Goal: Task Accomplishment & Management: Use online tool/utility

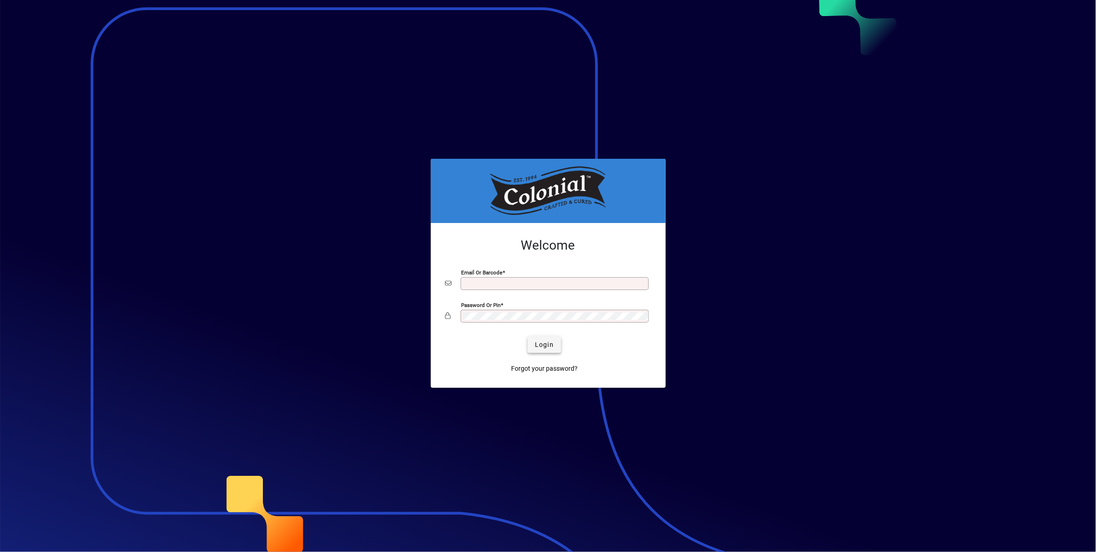
type input "**********"
click at [545, 346] on span "Login" at bounding box center [544, 345] width 19 height 10
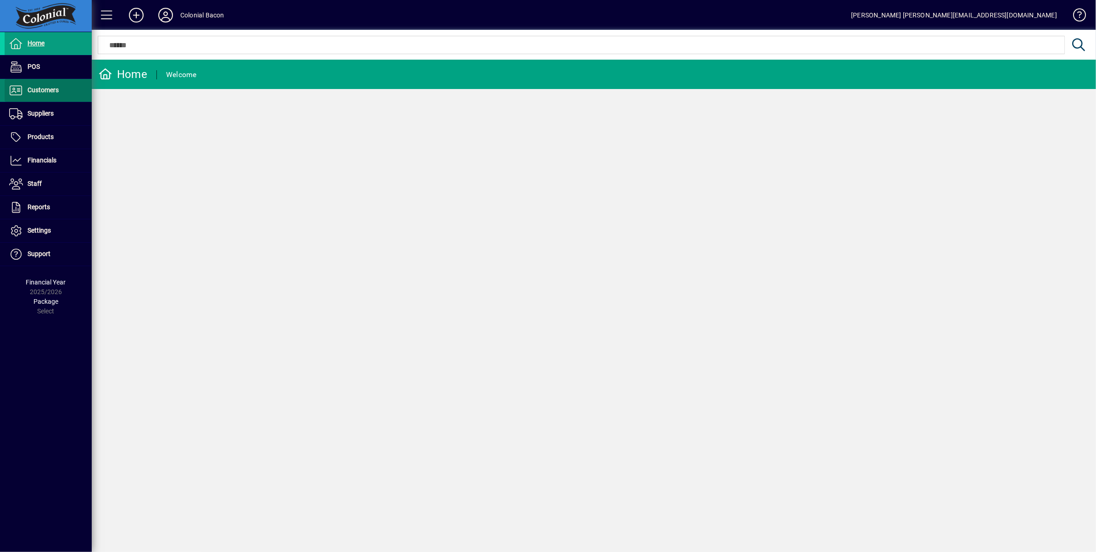
click at [47, 95] on span at bounding box center [48, 90] width 87 height 22
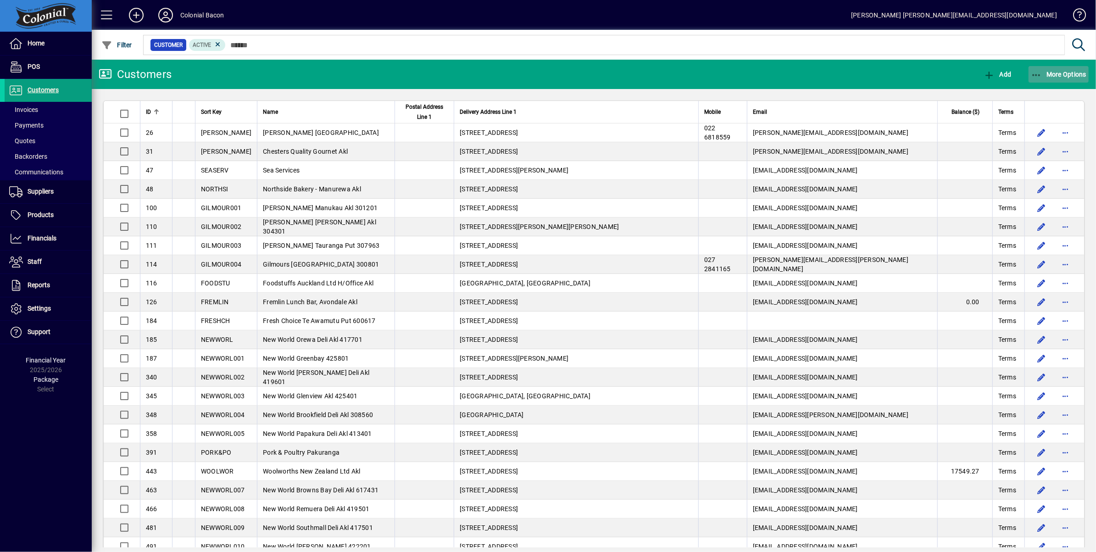
click at [1063, 74] on span "More Options" at bounding box center [1059, 74] width 56 height 7
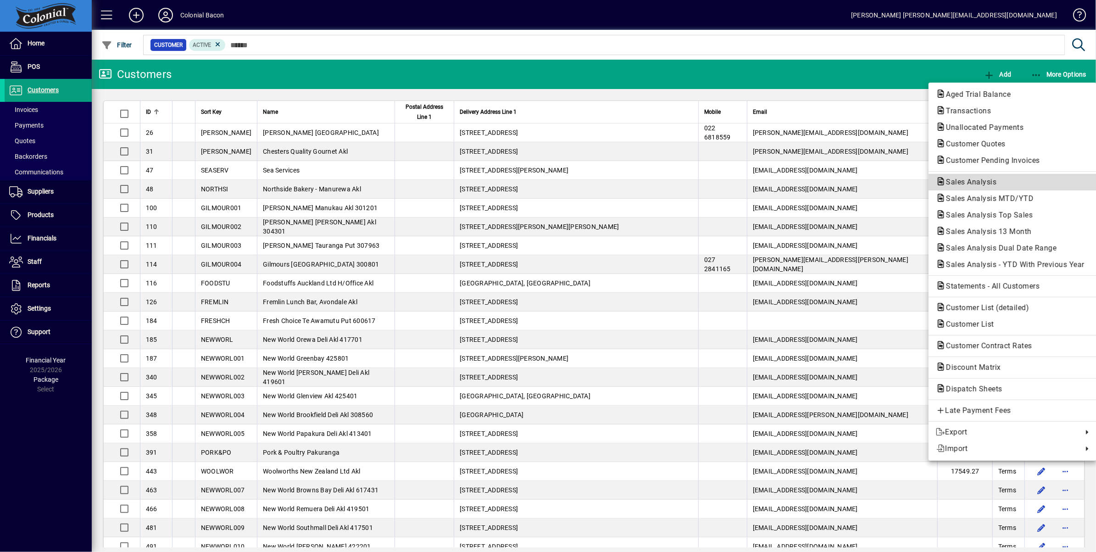
click at [989, 183] on span "Sales Analysis" at bounding box center [968, 182] width 65 height 9
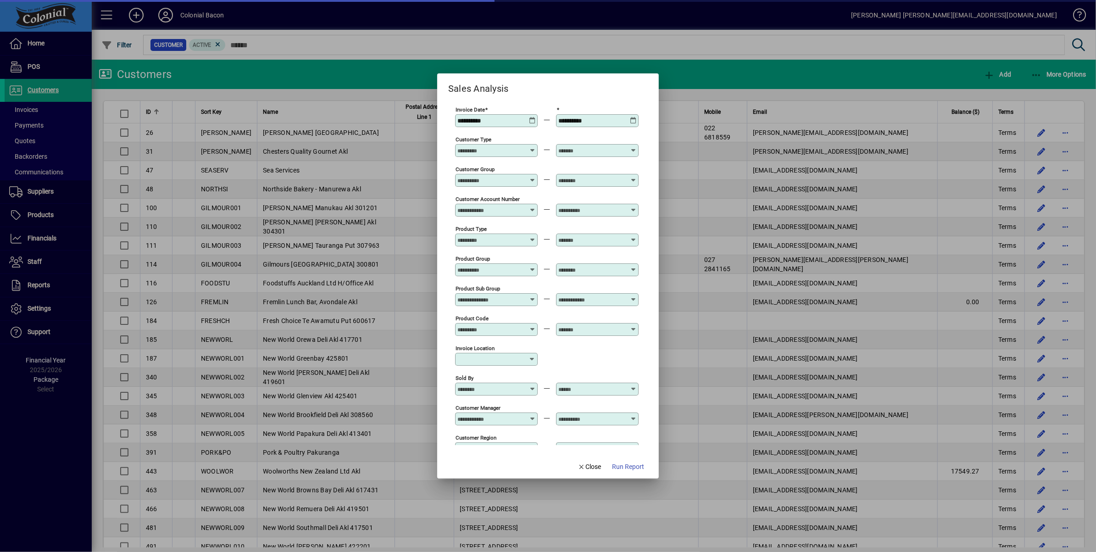
type input "**********"
click at [530, 117] on icon at bounding box center [532, 117] width 7 height 0
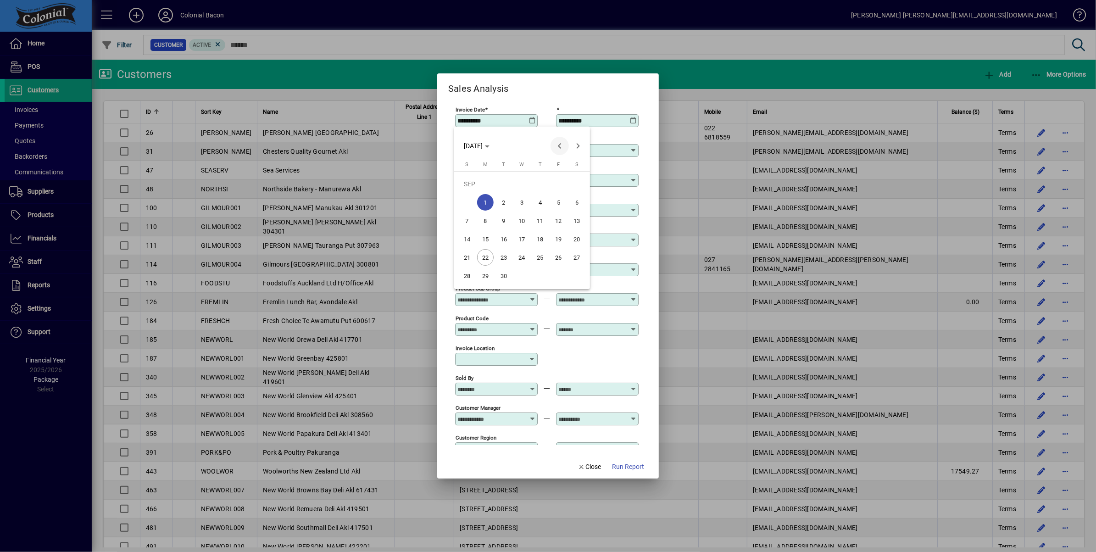
click at [561, 149] on span "Previous month" at bounding box center [560, 146] width 18 height 18
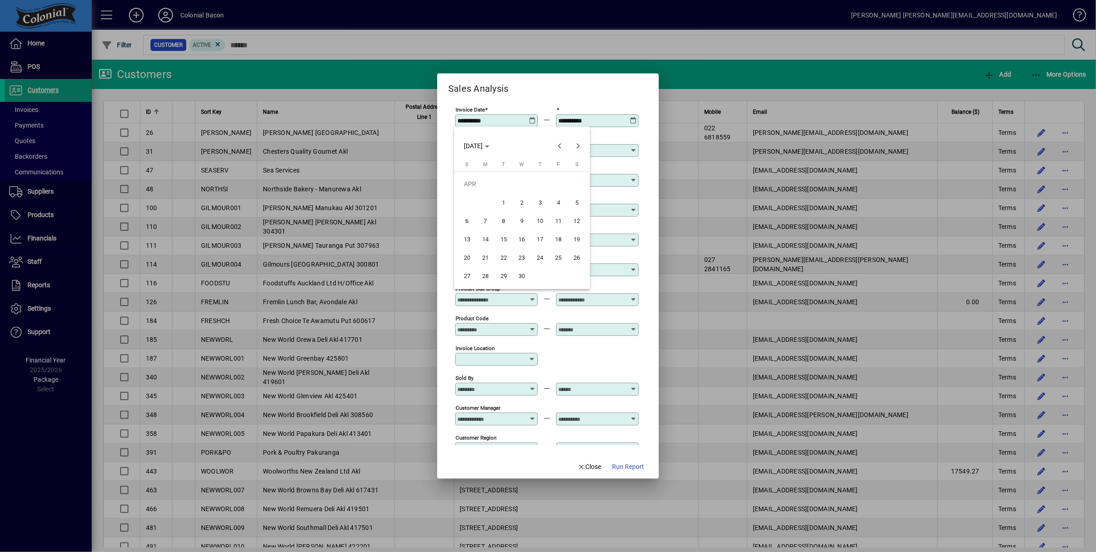
click at [505, 203] on span "1" at bounding box center [504, 202] width 17 height 17
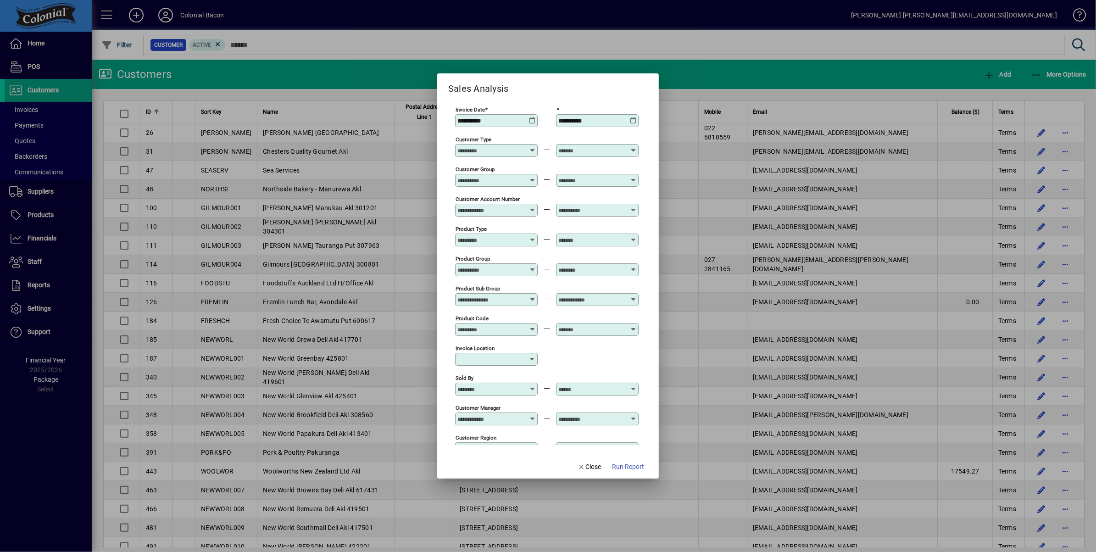
type input "**********"
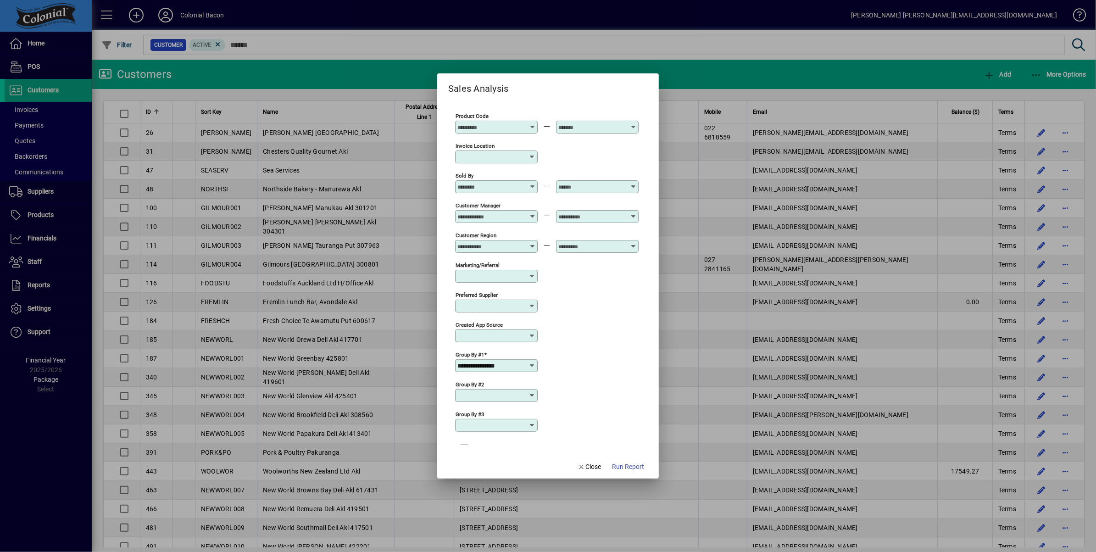
scroll to position [212, 0]
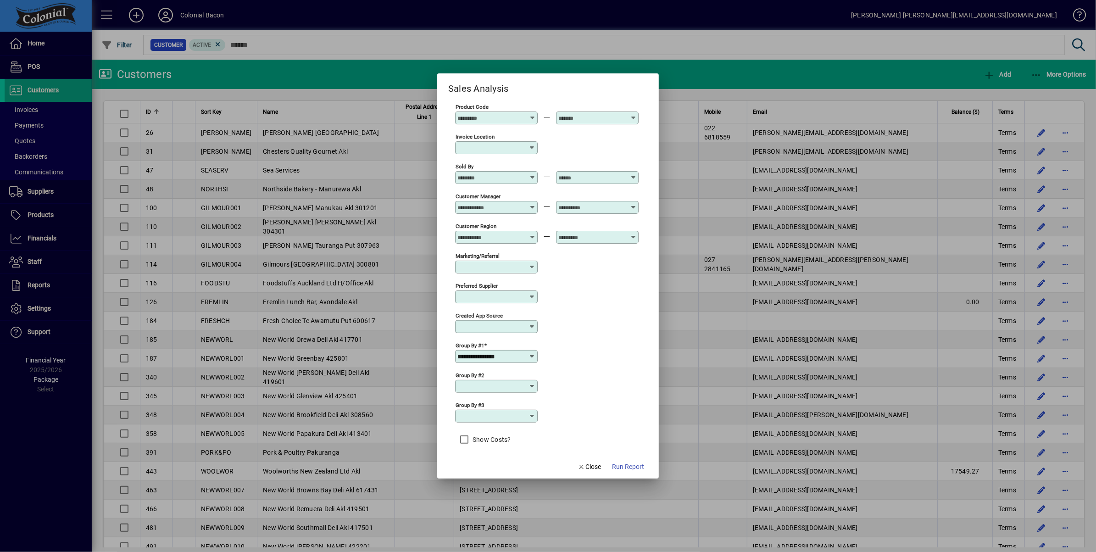
click at [532, 353] on icon at bounding box center [532, 356] width 7 height 7
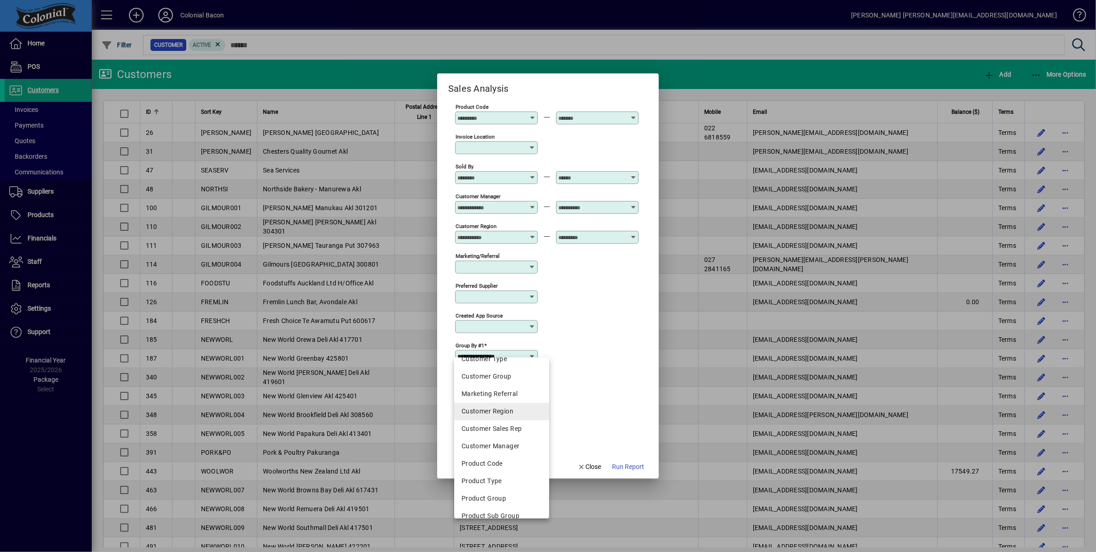
scroll to position [103, 0]
click at [497, 461] on div "Product Code" at bounding box center [502, 459] width 80 height 10
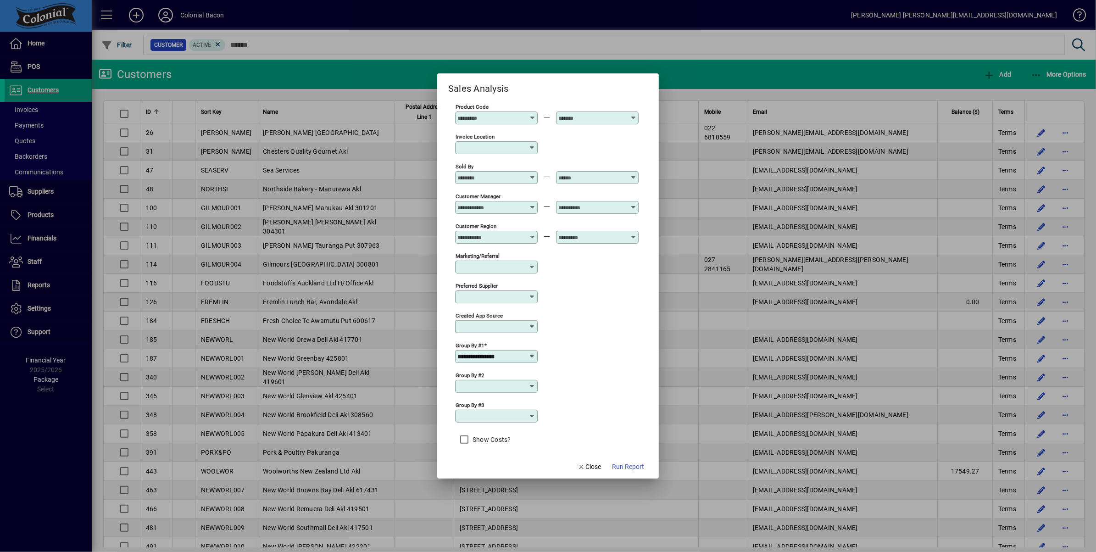
type input "**********"
click at [532, 383] on icon at bounding box center [532, 386] width 7 height 7
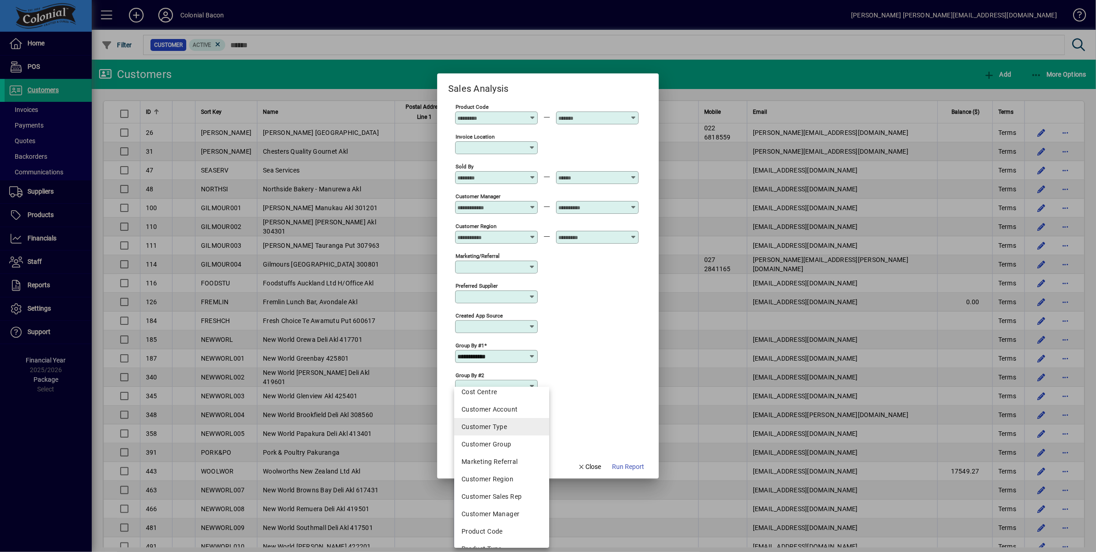
scroll to position [81, 0]
click at [510, 410] on div "Customer Account" at bounding box center [502, 406] width 80 height 10
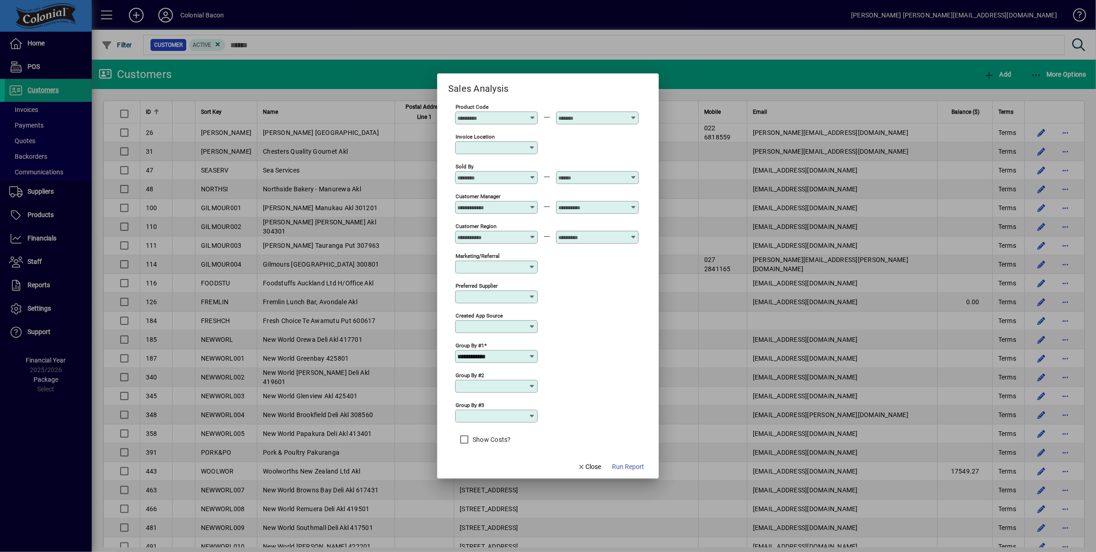
type input "**********"
click at [637, 471] on span "Run Report" at bounding box center [628, 467] width 32 height 10
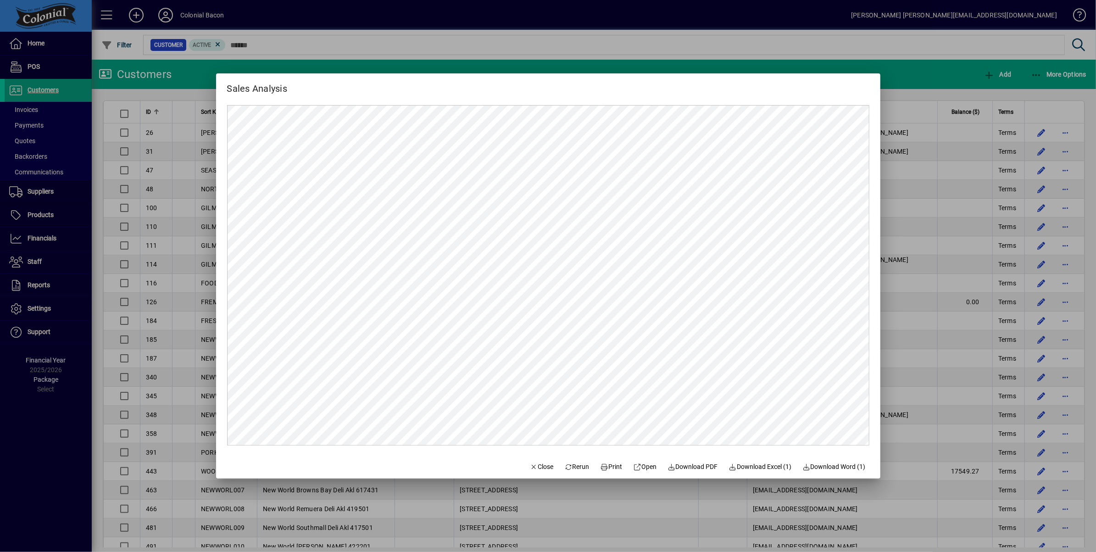
scroll to position [0, 0]
click at [532, 467] on span "Close" at bounding box center [542, 467] width 24 height 10
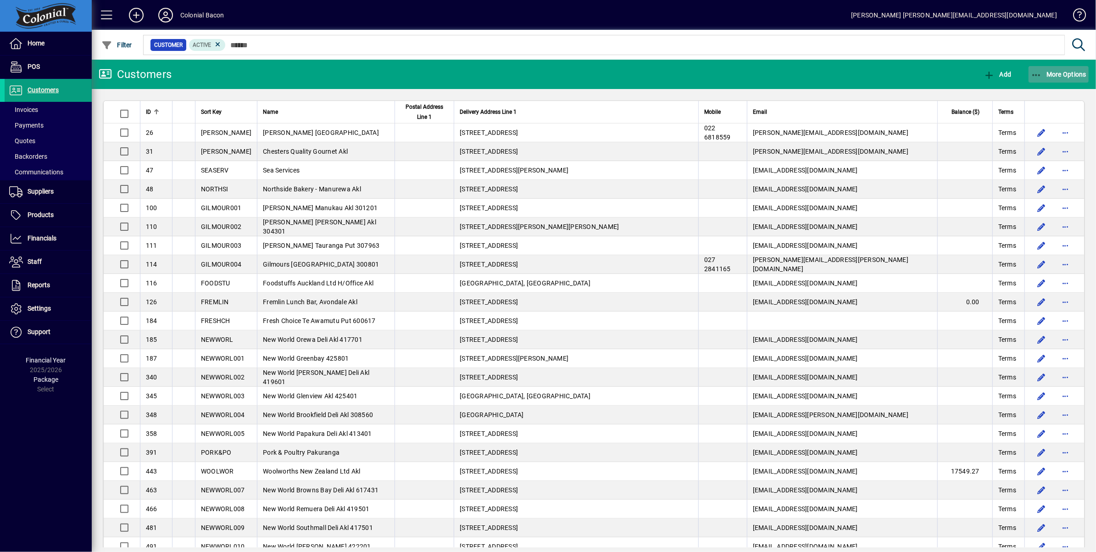
click at [1056, 72] on span "More Options" at bounding box center [1059, 74] width 56 height 7
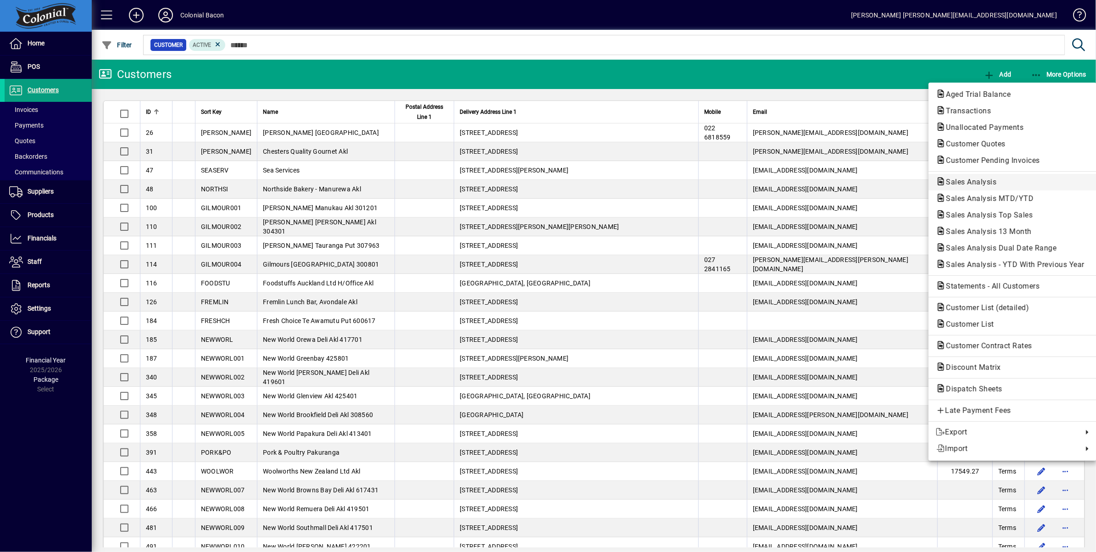
click at [997, 184] on span "Sales Analysis" at bounding box center [968, 182] width 65 height 9
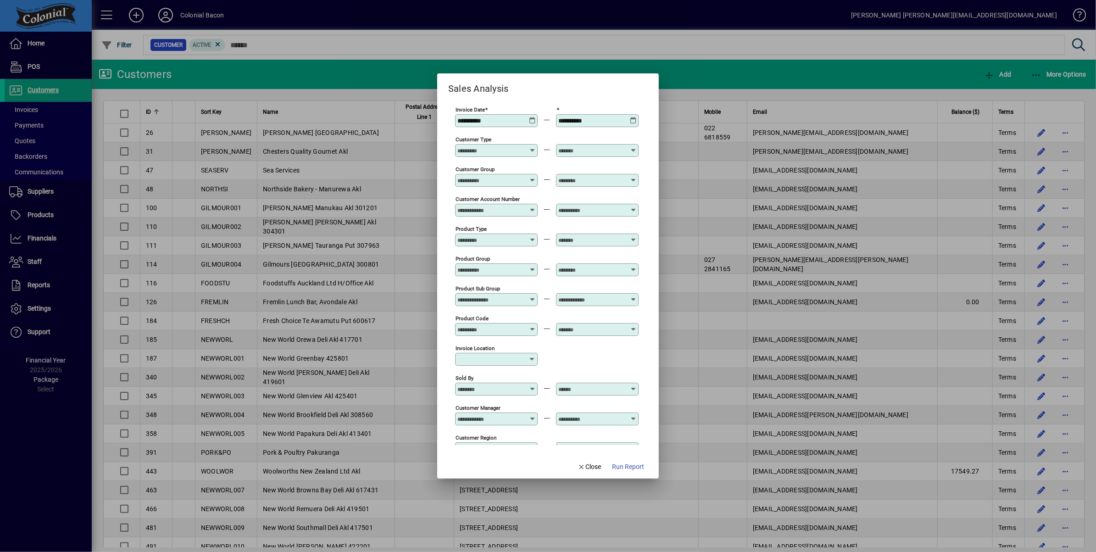
click at [529, 117] on icon at bounding box center [532, 117] width 7 height 0
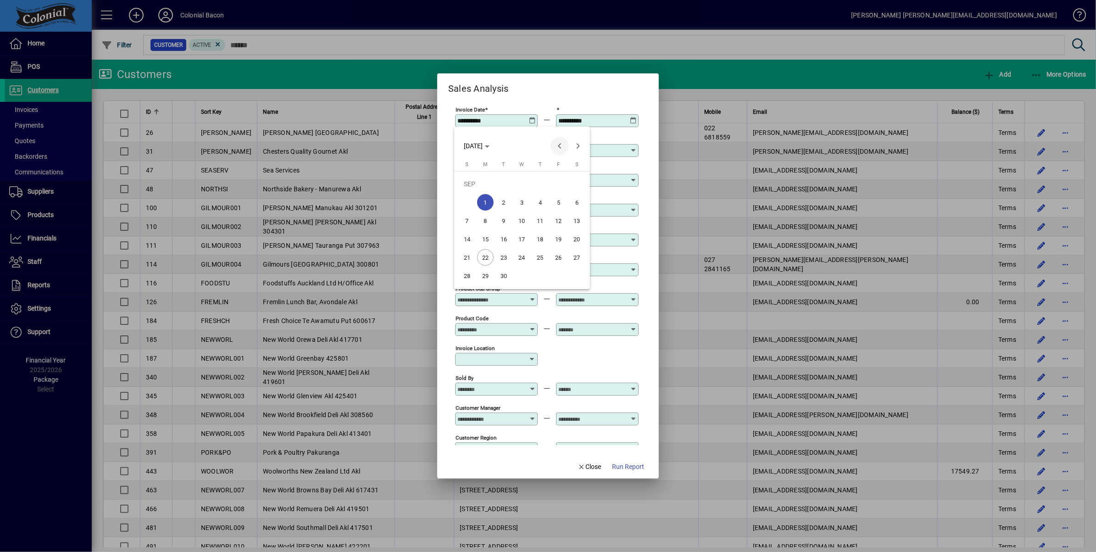
click at [561, 145] on span "Previous month" at bounding box center [560, 146] width 18 height 18
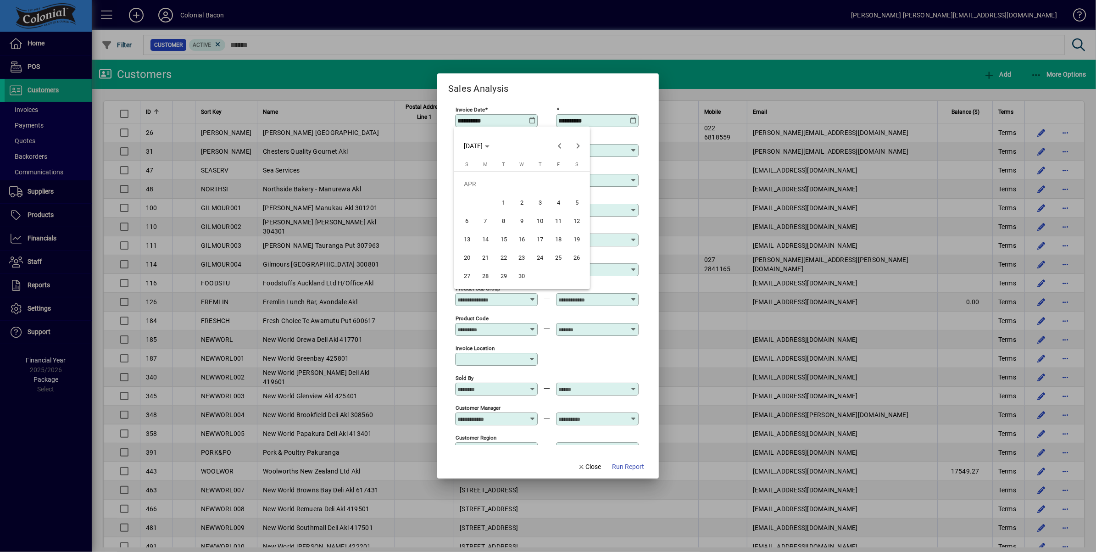
click at [504, 203] on span "1" at bounding box center [504, 202] width 17 height 17
type input "**********"
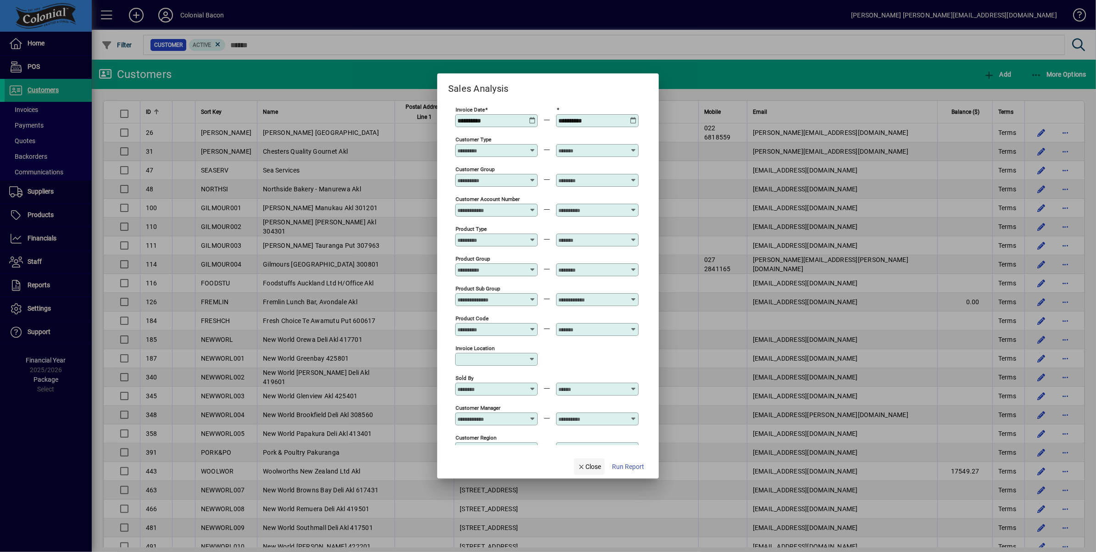
click at [594, 470] on span "Close" at bounding box center [590, 467] width 24 height 10
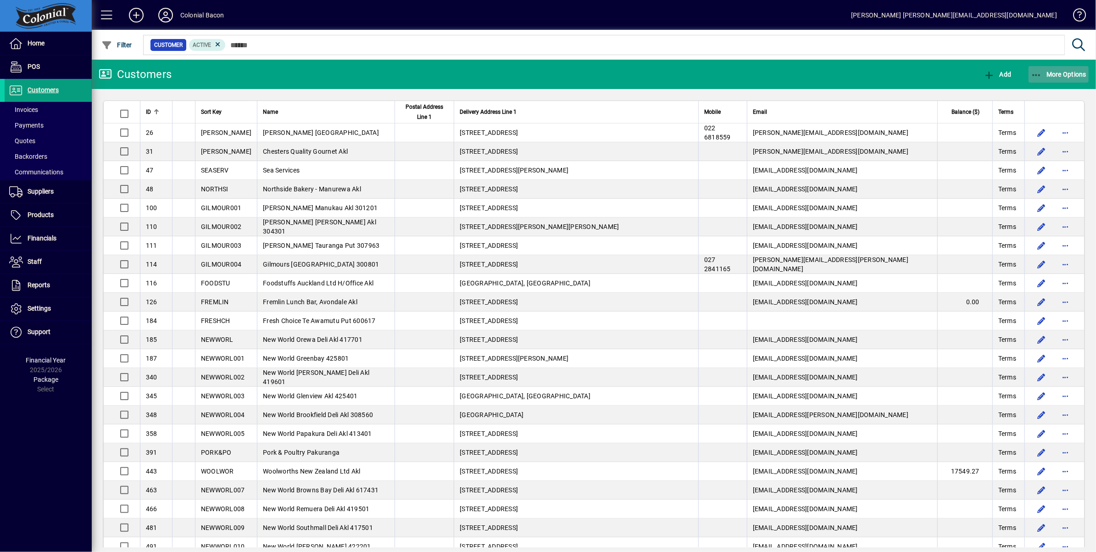
click at [1066, 71] on span "More Options" at bounding box center [1059, 74] width 56 height 7
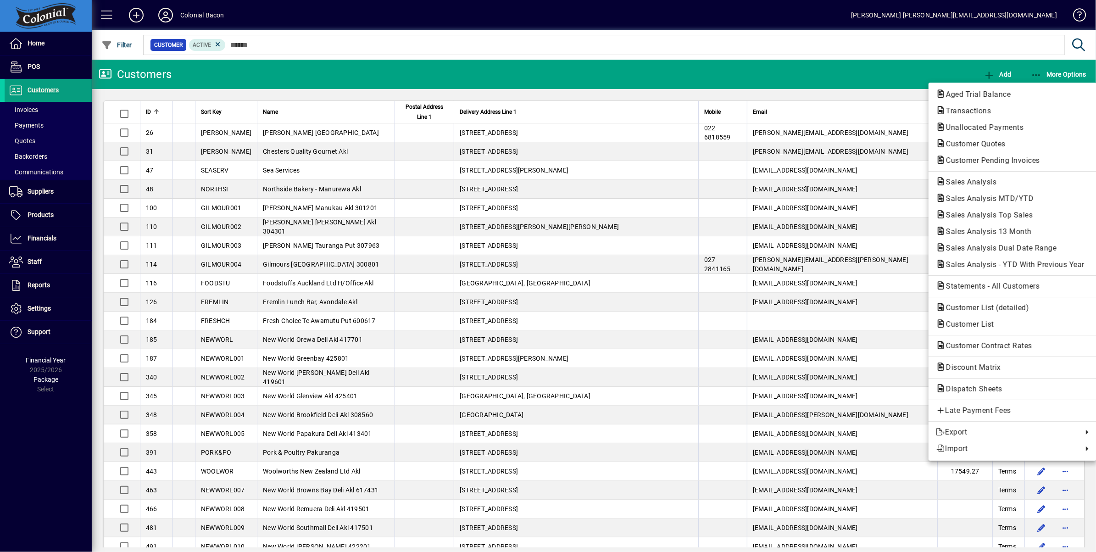
click at [825, 72] on div at bounding box center [548, 276] width 1096 height 552
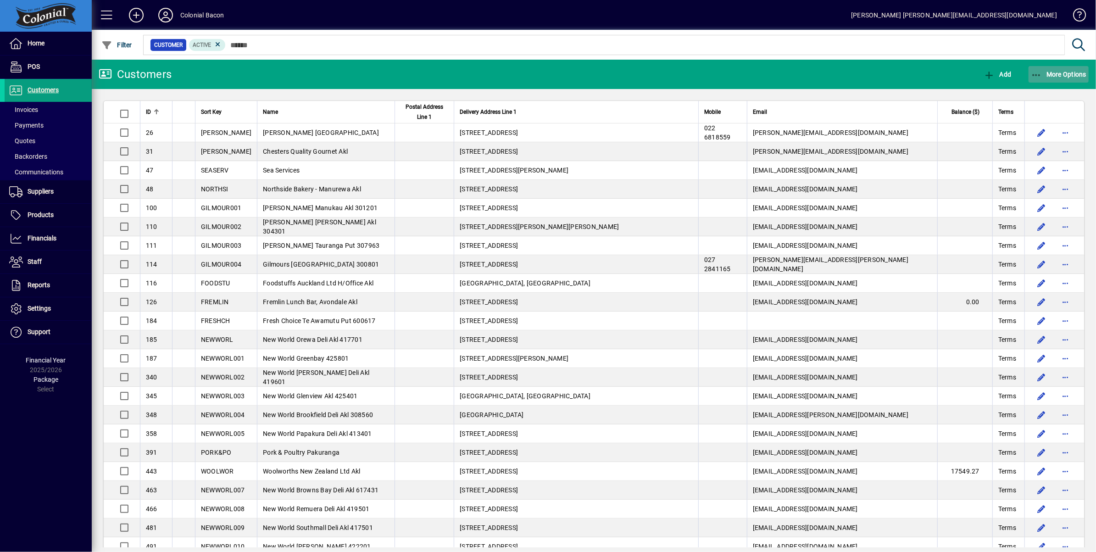
click at [1068, 78] on span "button" at bounding box center [1059, 74] width 61 height 22
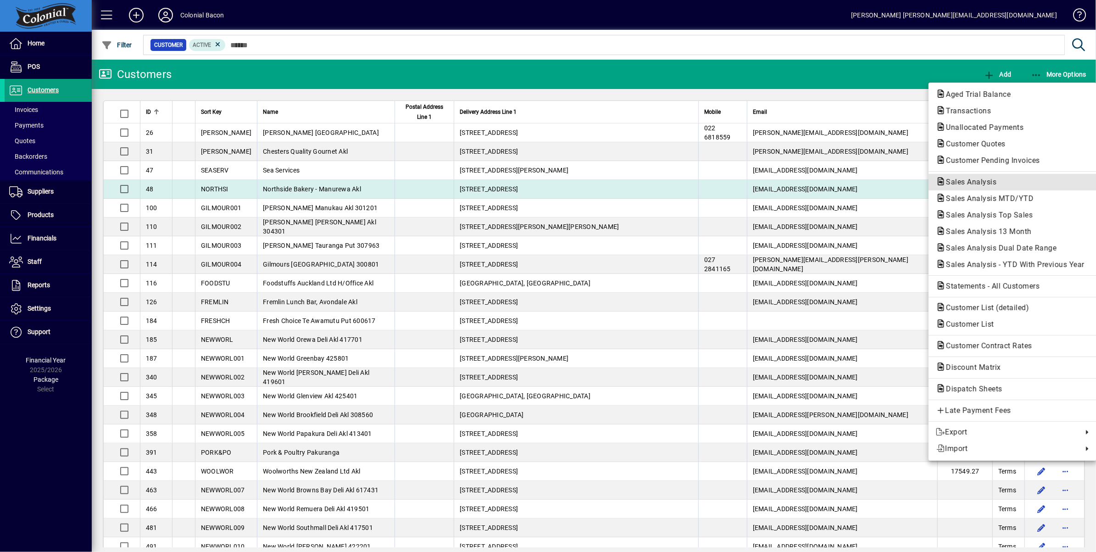
click at [996, 185] on span "Sales Analysis" at bounding box center [968, 182] width 65 height 9
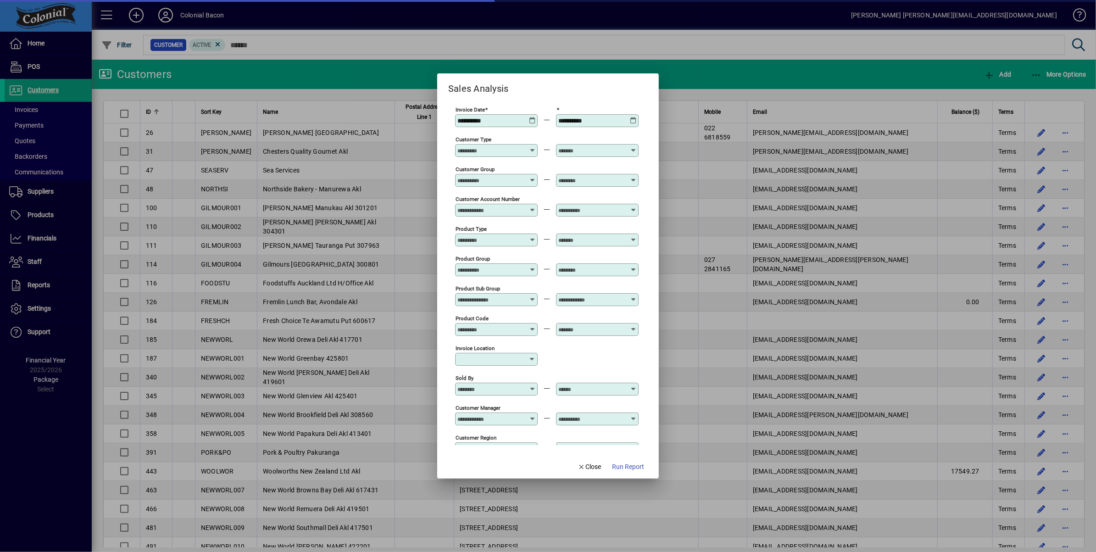
type input "**********"
click at [533, 117] on icon at bounding box center [532, 117] width 7 height 0
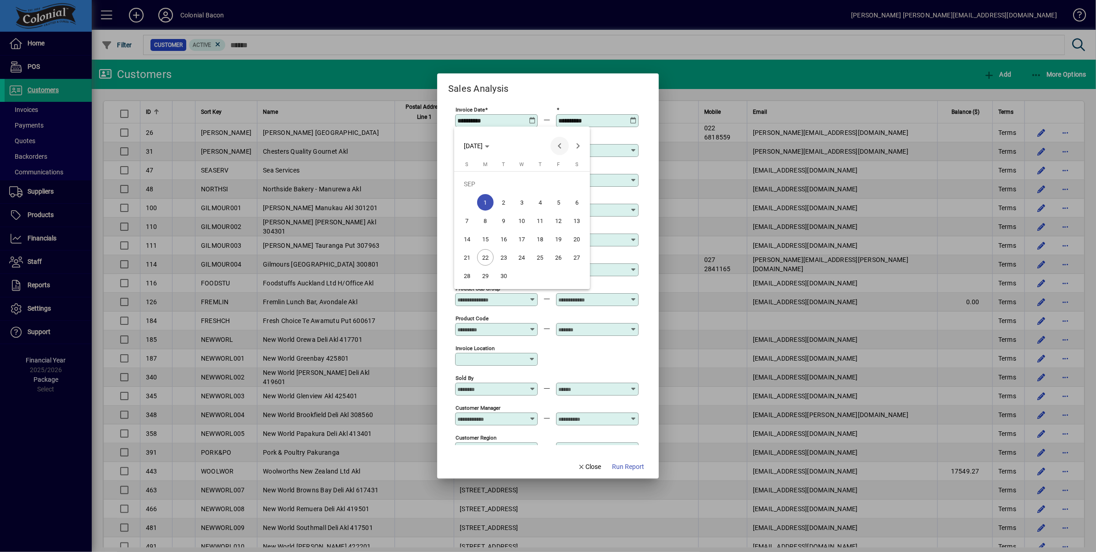
click at [559, 148] on span "Previous month" at bounding box center [560, 146] width 18 height 18
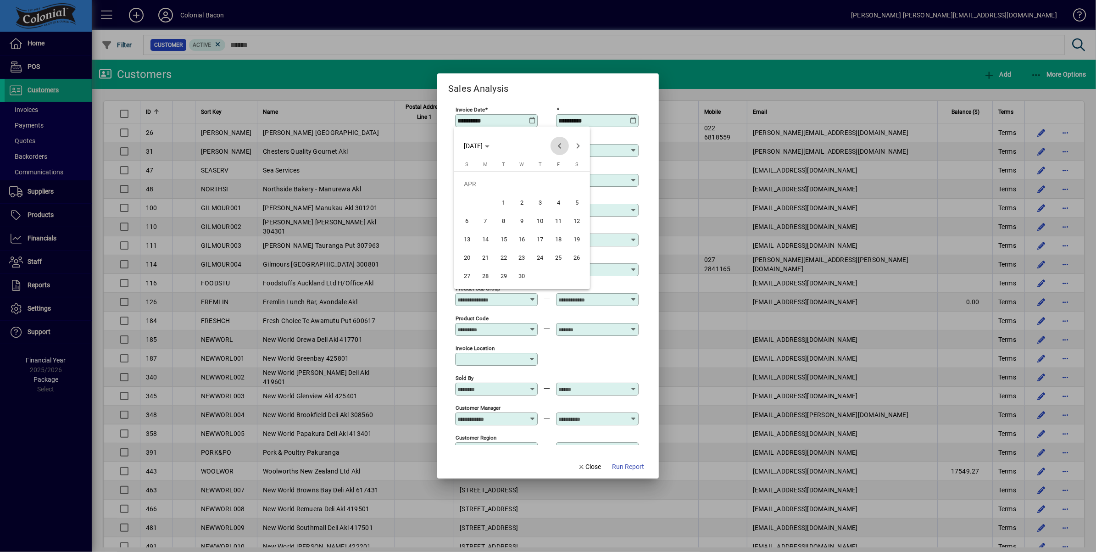
click at [559, 148] on span "Previous month" at bounding box center [560, 146] width 18 height 18
click at [579, 146] on span "Next month" at bounding box center [578, 146] width 18 height 18
click at [504, 204] on span "1" at bounding box center [504, 202] width 17 height 17
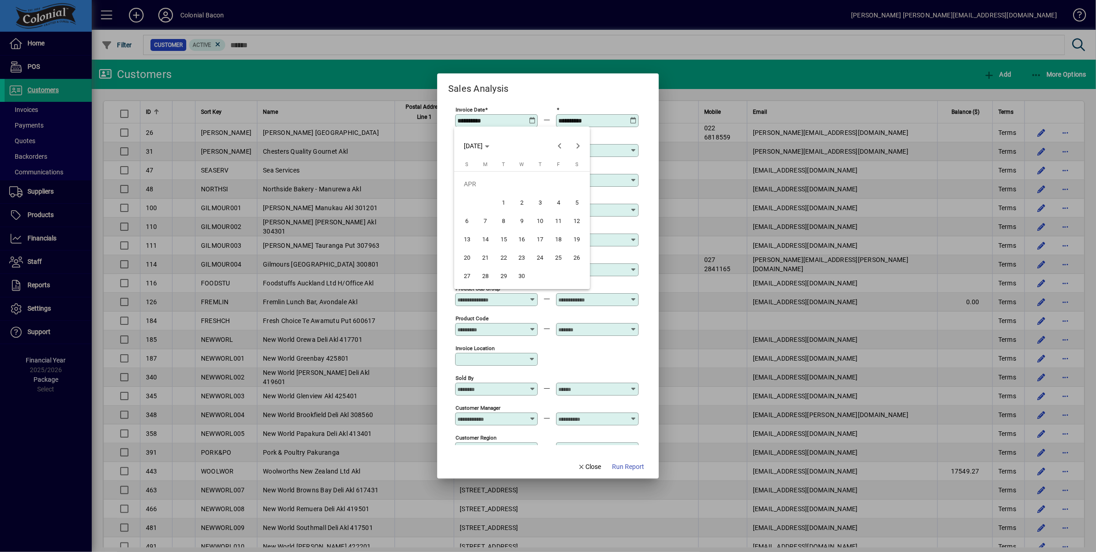
type input "**********"
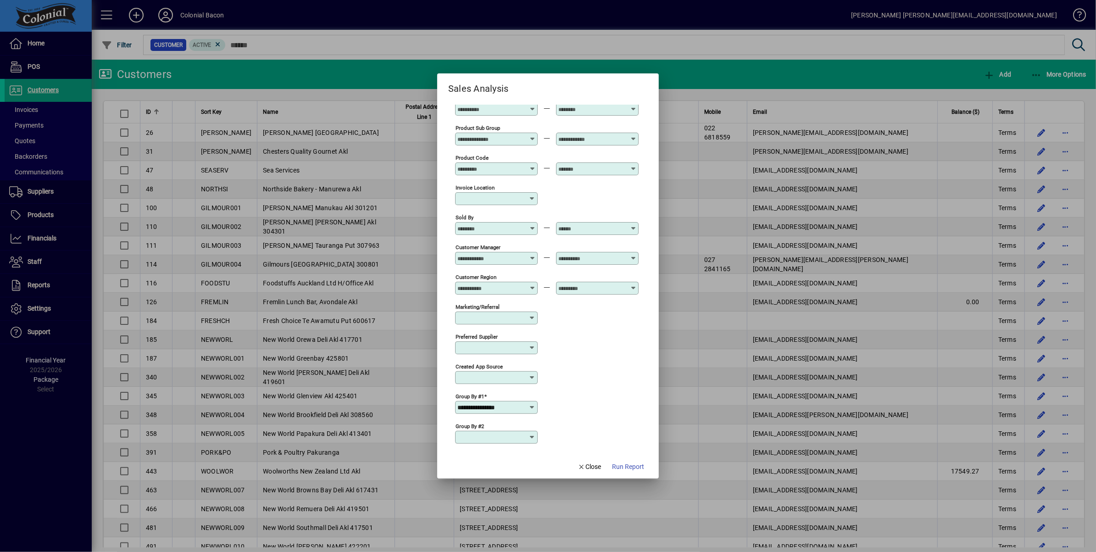
scroll to position [212, 0]
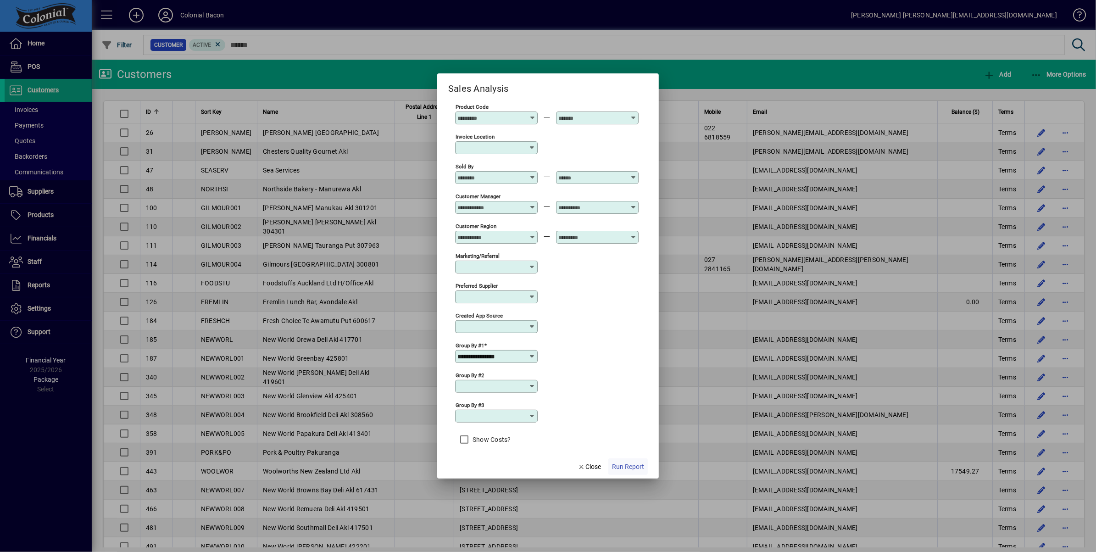
click at [624, 466] on span "Run Report" at bounding box center [628, 467] width 32 height 10
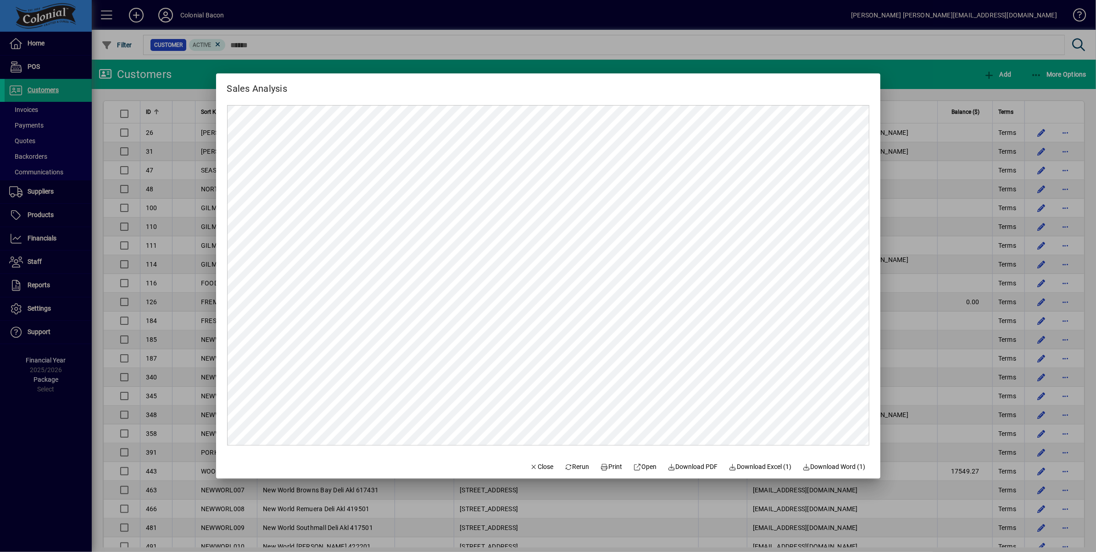
scroll to position [0, 0]
click at [774, 468] on span "Download Excel (1)" at bounding box center [760, 467] width 63 height 10
click at [530, 466] on span "Close" at bounding box center [542, 467] width 24 height 10
